Goal: Task Accomplishment & Management: Manage account settings

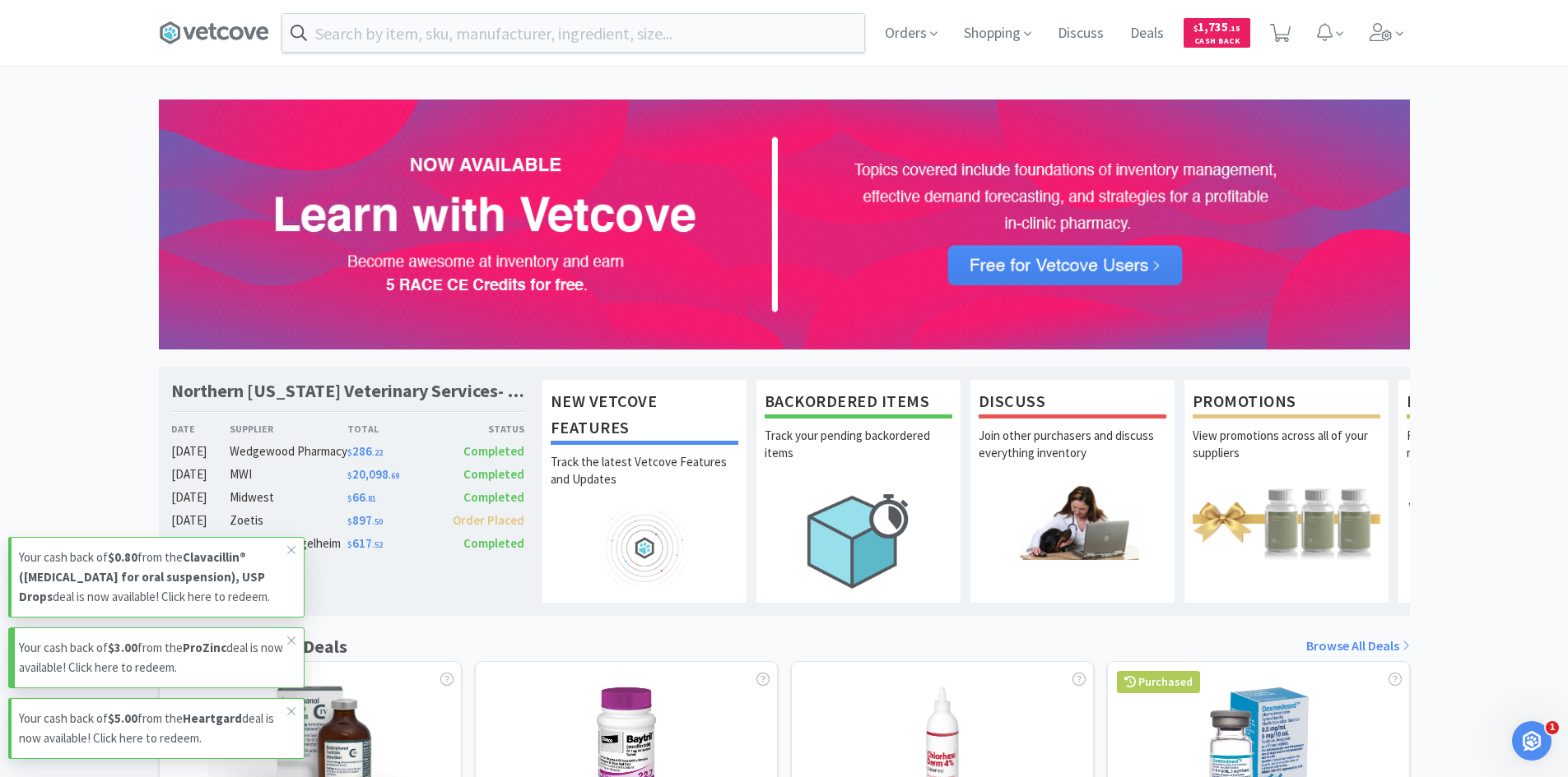
click at [264, 667] on p "Your cash back of $3.00 from the ProZinc deal is now available! Click here to r…" at bounding box center [153, 658] width 268 height 40
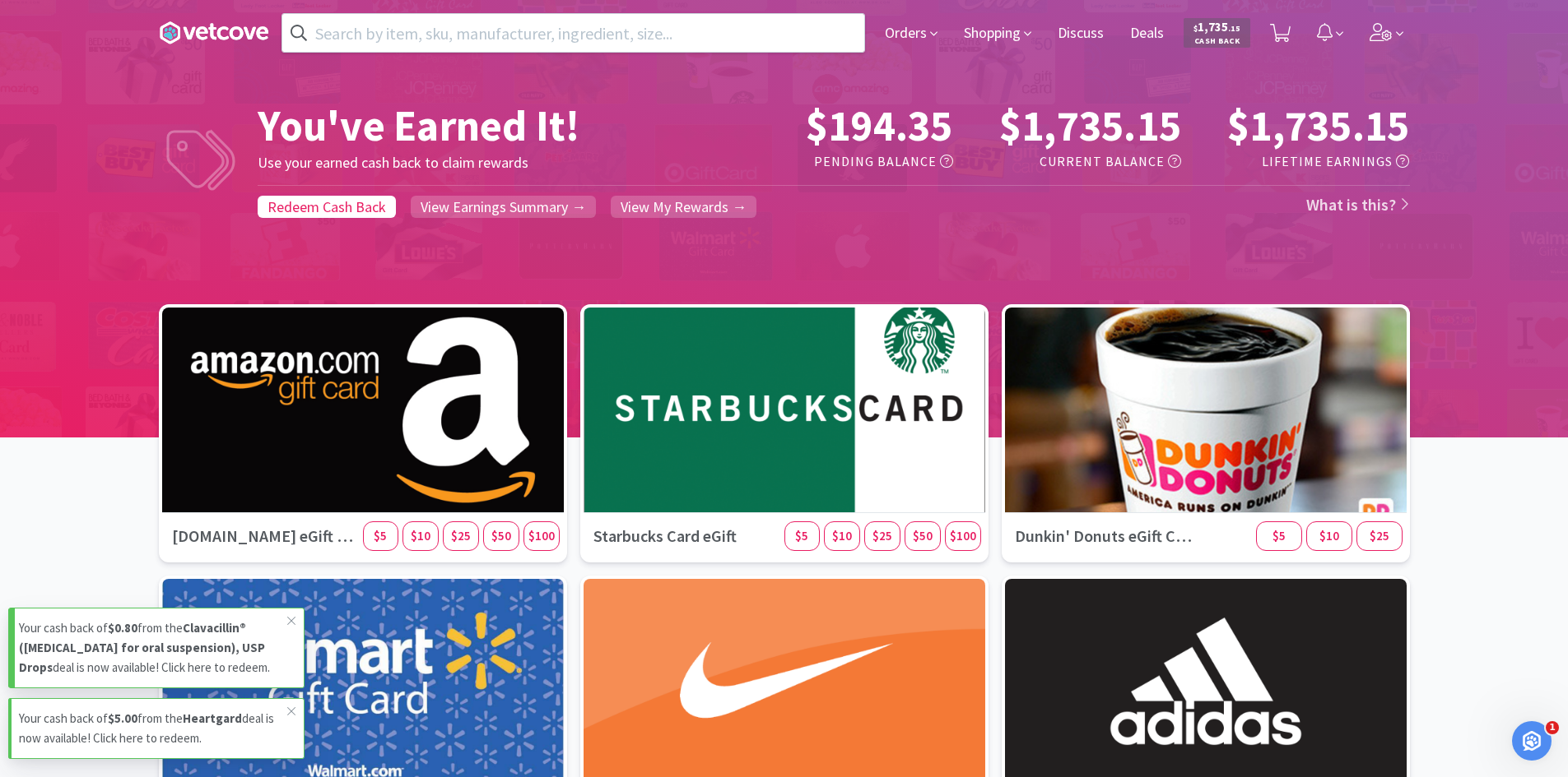
click at [239, 672] on p "Your cash back of $0.80 from the Clavacillin® ([MEDICAL_DATA] for oral suspensi…" at bounding box center [153, 648] width 268 height 59
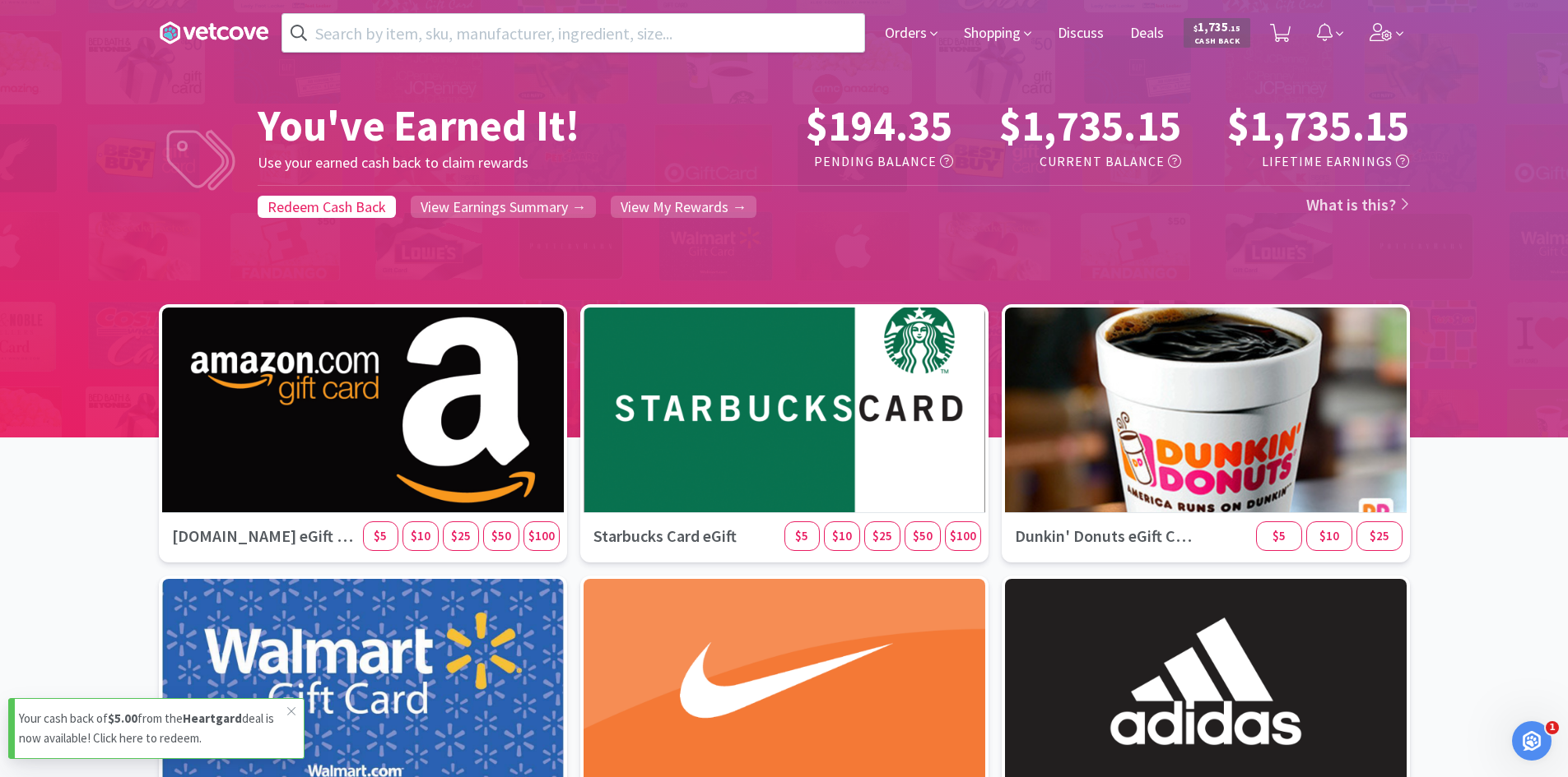
click at [228, 735] on p "Your cash back of $5.00 from the Heartgard deal is now available! Click here to…" at bounding box center [153, 729] width 268 height 40
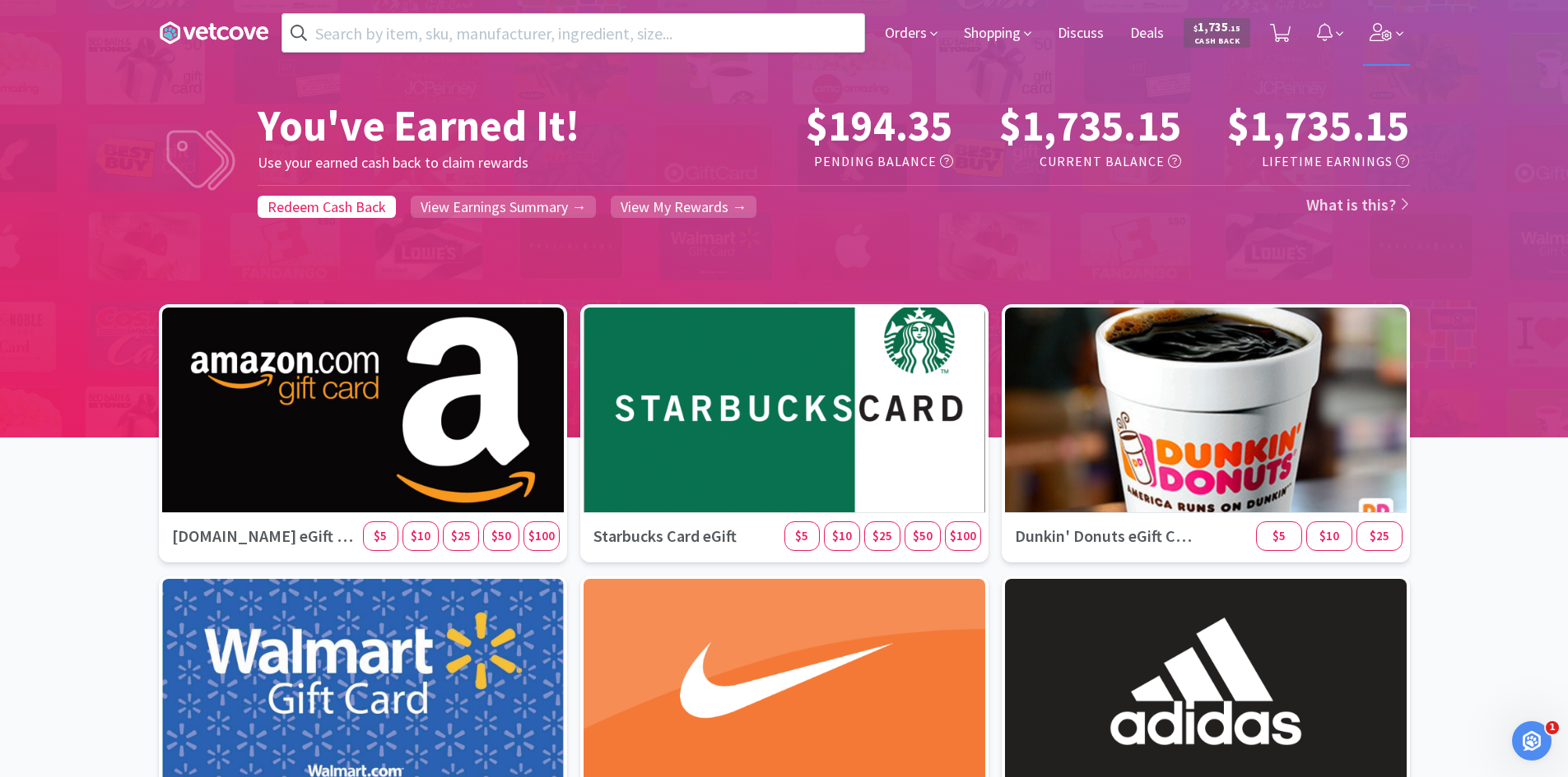
click at [1383, 37] on icon at bounding box center [1380, 32] width 22 height 18
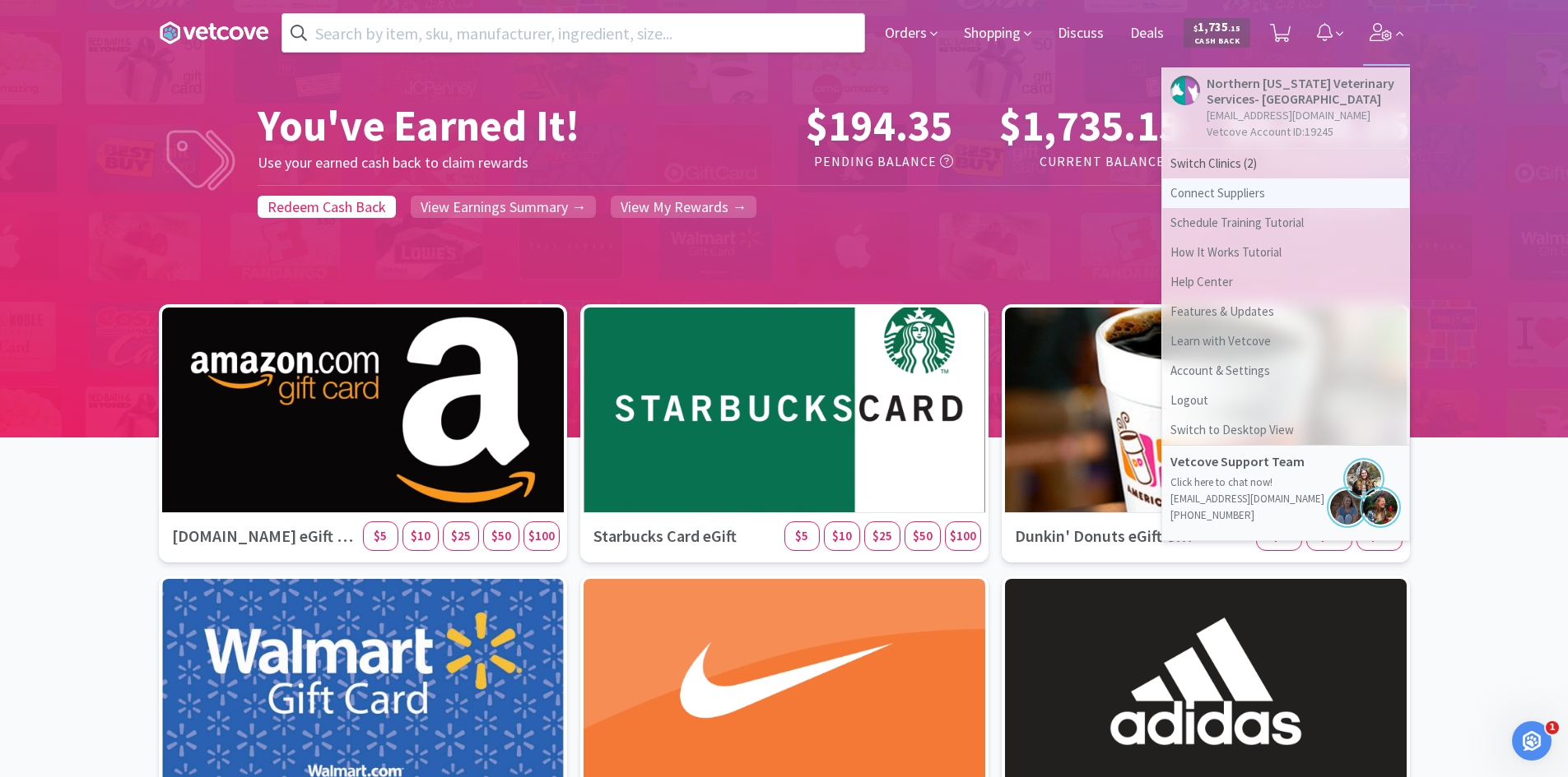
click at [1205, 190] on link "Connect Suppliers" at bounding box center [1285, 193] width 247 height 30
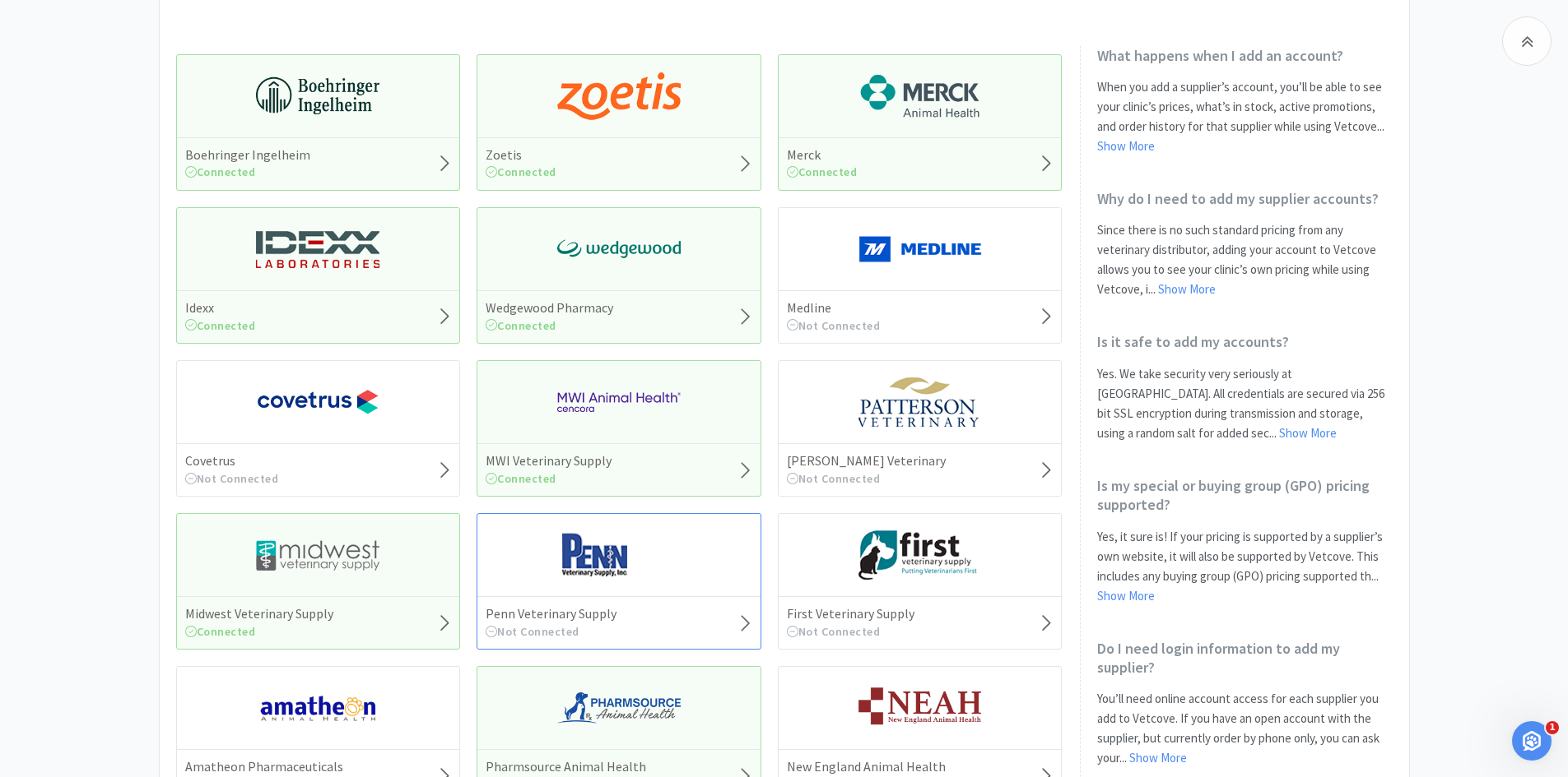
scroll to position [247, 0]
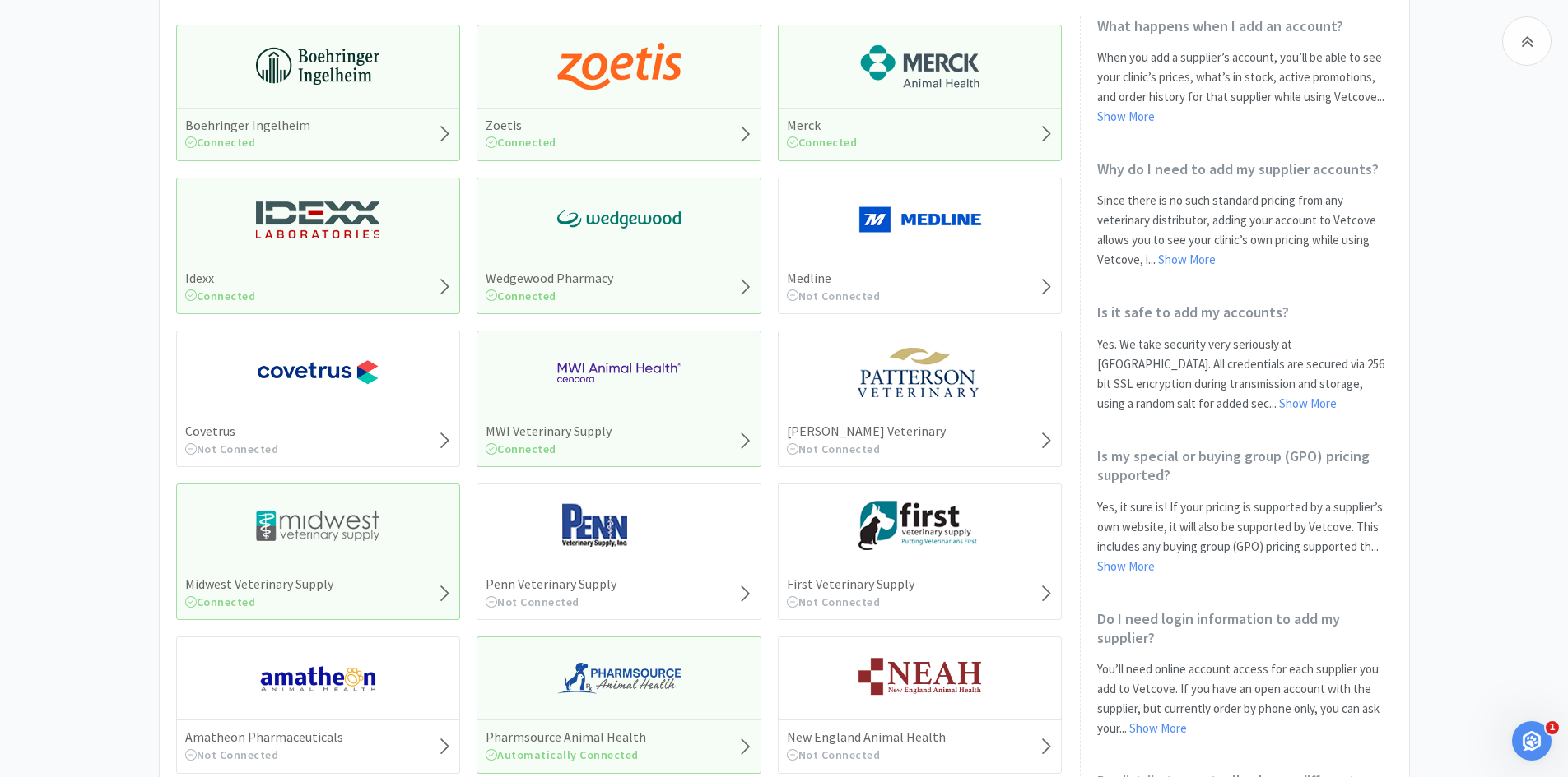
click at [440, 592] on icon at bounding box center [444, 594] width 15 height 23
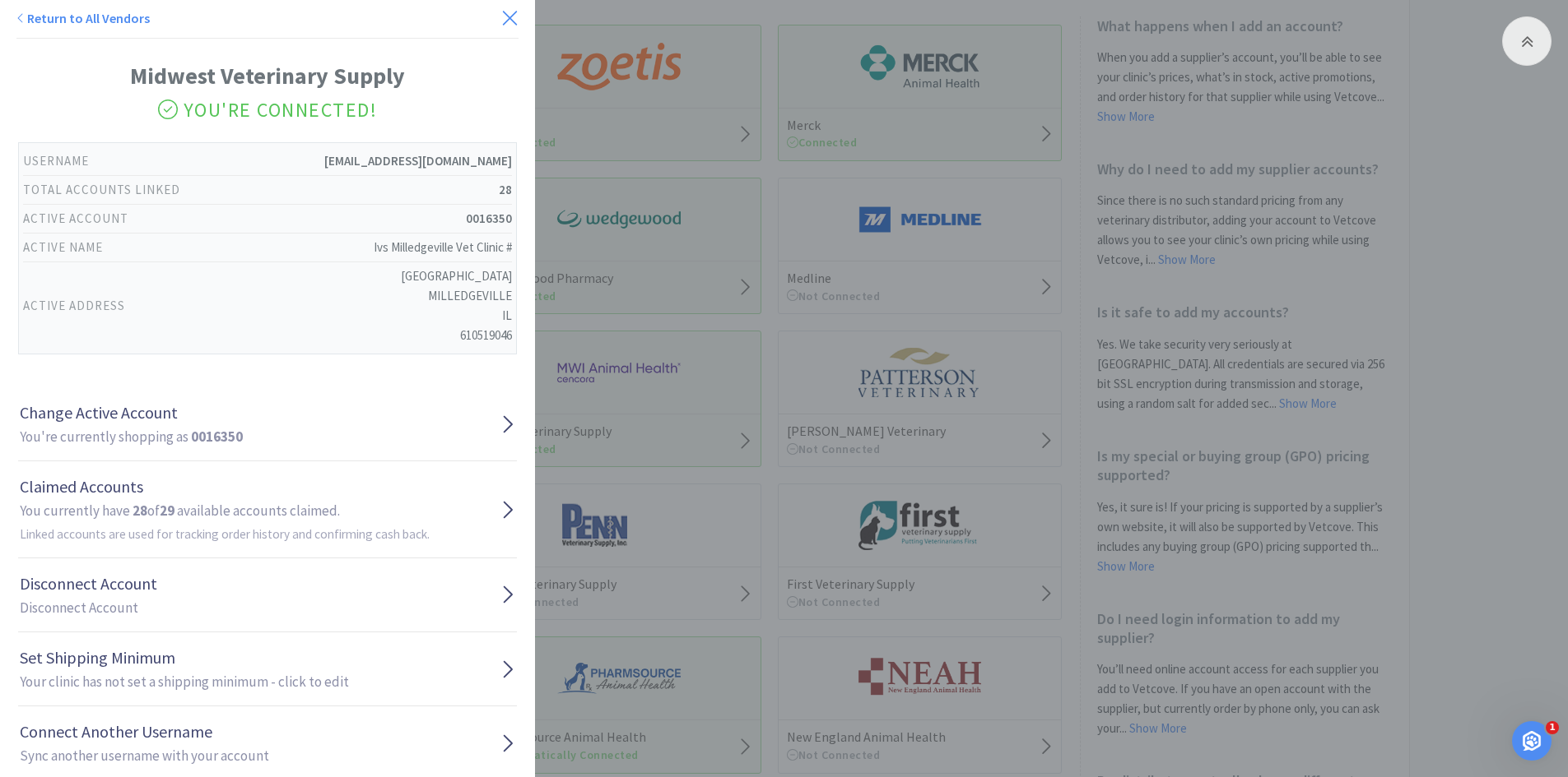
click at [502, 17] on icon at bounding box center [509, 17] width 14 height 14
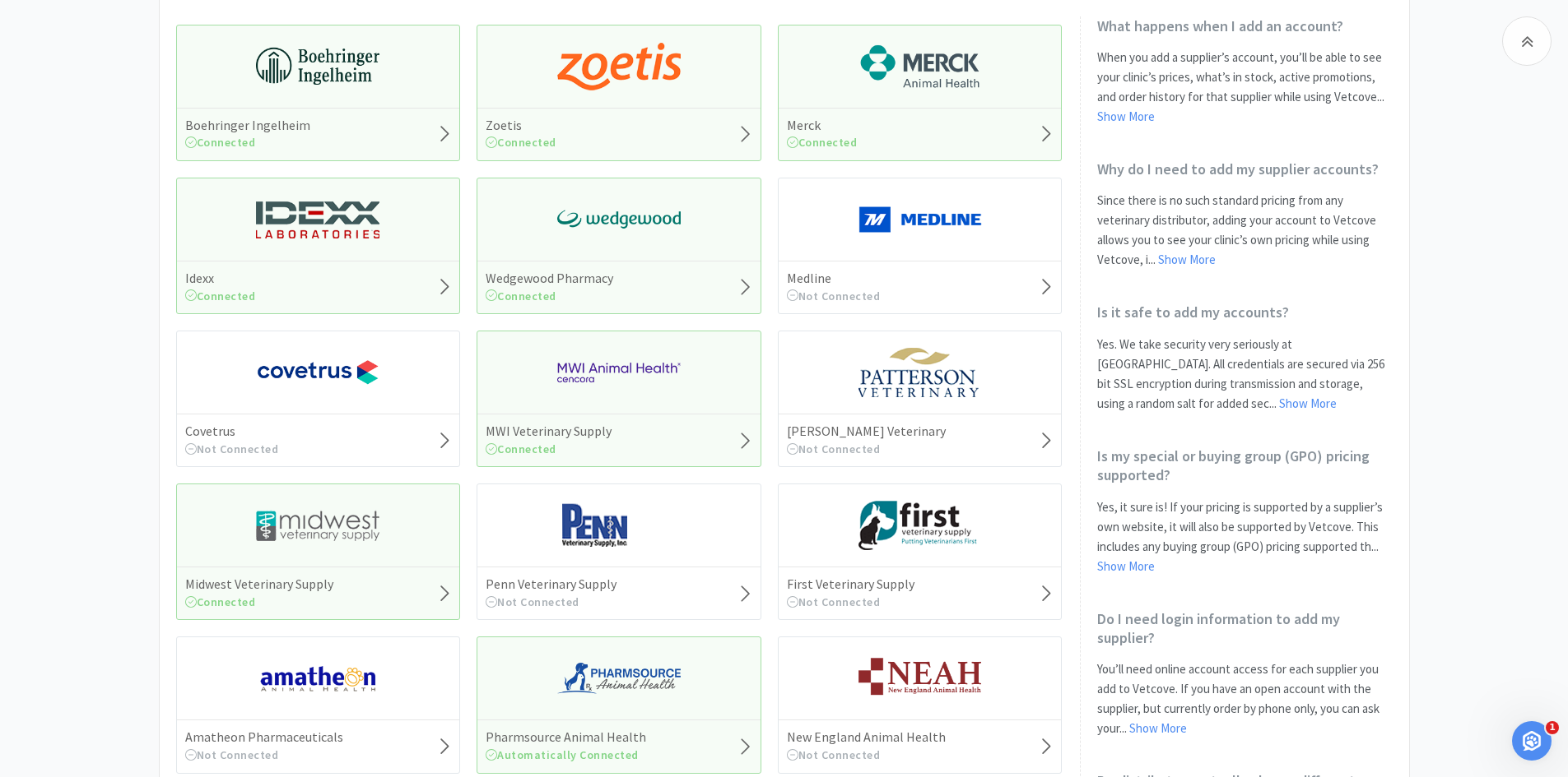
click at [440, 590] on icon at bounding box center [444, 594] width 15 height 23
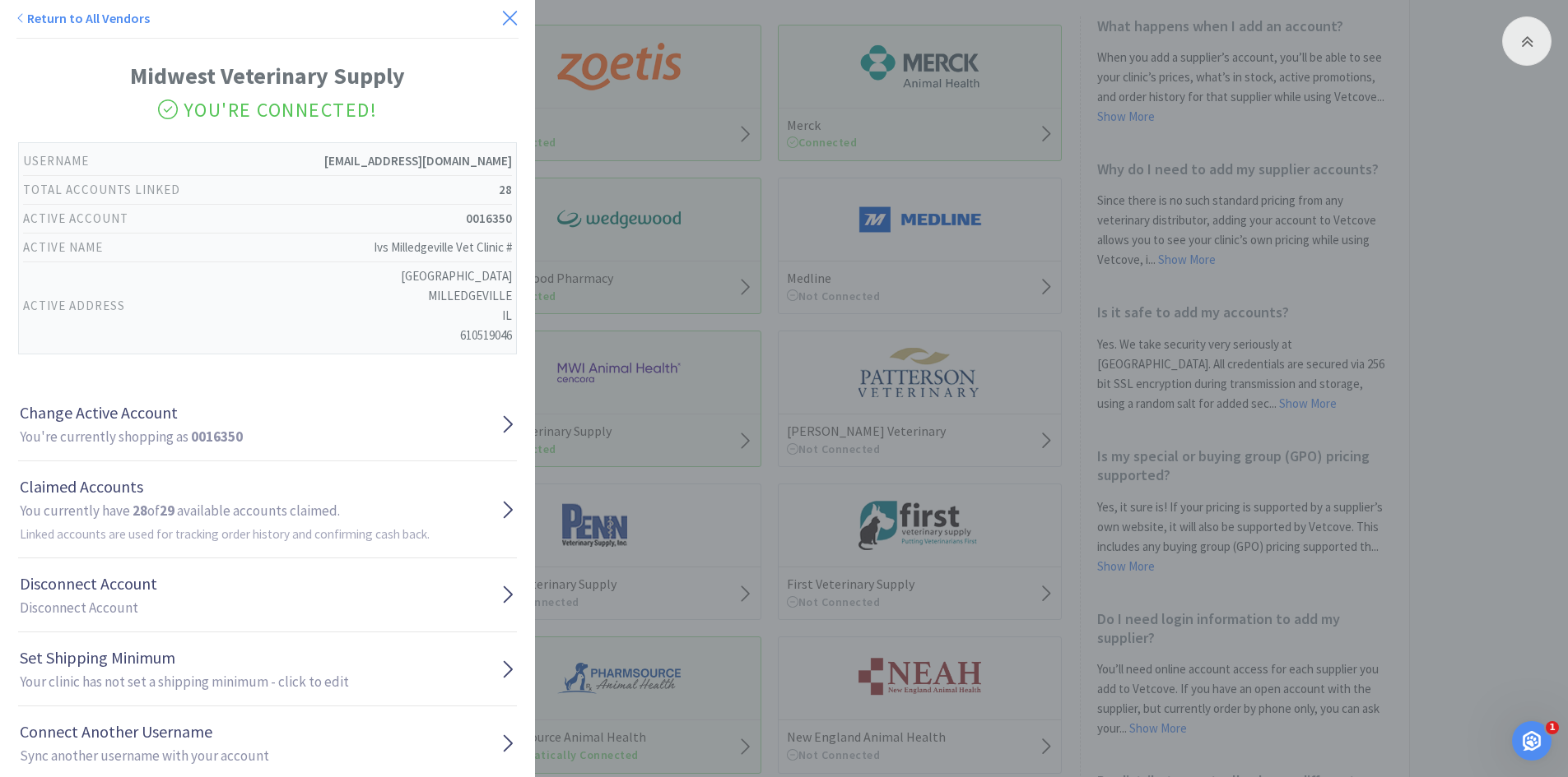
click at [504, 19] on icon at bounding box center [509, 18] width 17 height 23
